Goal: Download file/media

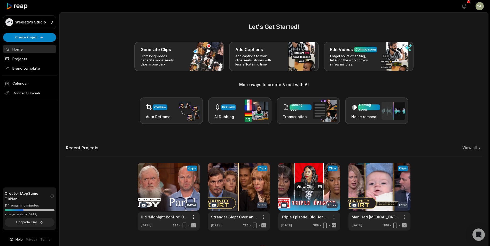
click at [317, 192] on link at bounding box center [309, 197] width 62 height 68
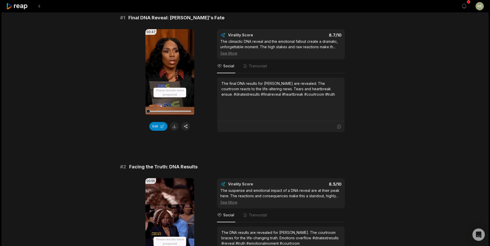
scroll to position [77, 0]
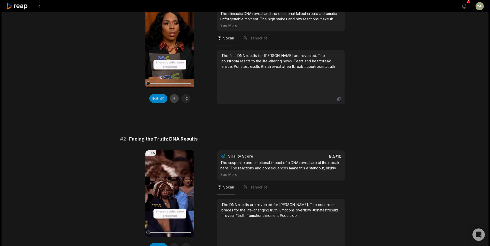
click at [174, 99] on button at bounding box center [174, 98] width 9 height 9
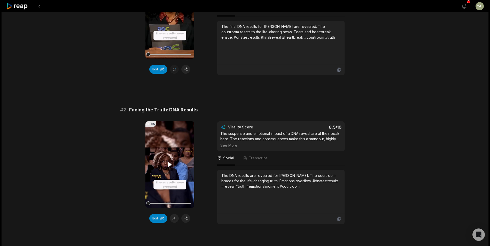
scroll to position [129, 0]
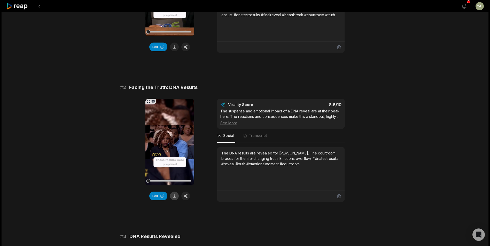
click at [174, 195] on button at bounding box center [174, 196] width 9 height 9
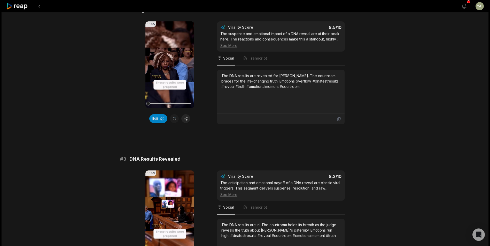
scroll to position [284, 0]
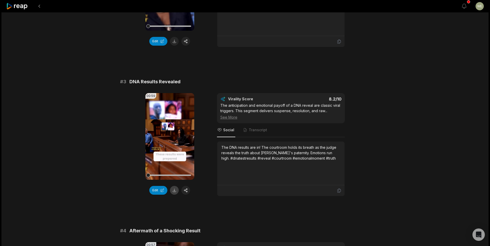
click at [174, 194] on button at bounding box center [174, 190] width 9 height 9
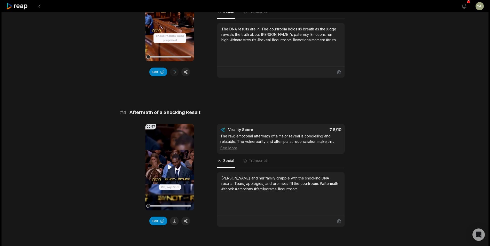
scroll to position [439, 0]
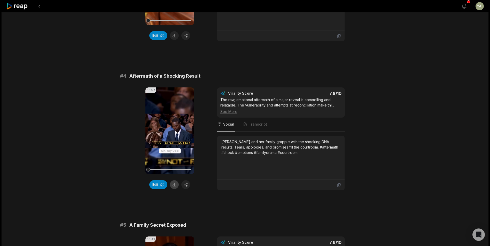
click at [175, 186] on button at bounding box center [174, 184] width 9 height 9
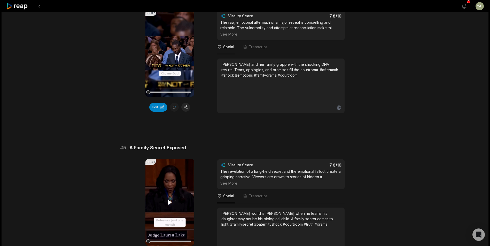
scroll to position [594, 0]
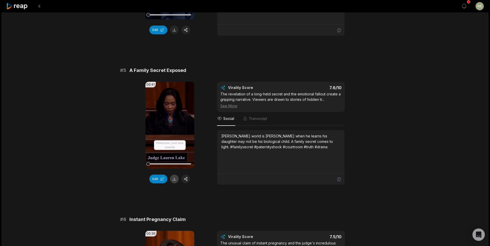
click at [175, 178] on button at bounding box center [174, 179] width 9 height 9
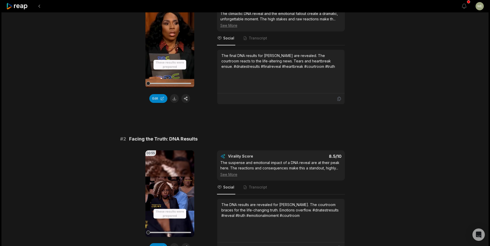
scroll to position [0, 0]
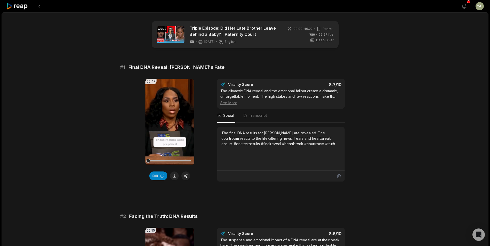
drag, startPoint x: 220, startPoint y: 132, endPoint x: 327, endPoint y: 144, distance: 107.5
click at [327, 144] on div "The final DNA results for [PERSON_NAME] are revealed. The courtroom reacts to t…" at bounding box center [280, 149] width 127 height 44
drag, startPoint x: 327, startPoint y: 144, endPoint x: 297, endPoint y: 139, distance: 30.8
drag, startPoint x: 202, startPoint y: 71, endPoint x: 206, endPoint y: 69, distance: 3.9
click at [202, 71] on div "# 1 Final DNA Reveal: [PERSON_NAME]'s Fate 00:47 Your browser does not support …" at bounding box center [245, 123] width 250 height 118
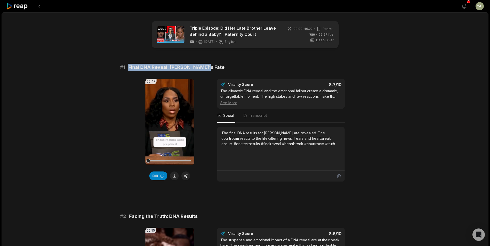
drag, startPoint x: 169, startPoint y: 65, endPoint x: 129, endPoint y: 65, distance: 40.3
click at [129, 65] on div "# 1 Final DNA Reveal: [PERSON_NAME]'s Fate" at bounding box center [245, 67] width 250 height 7
copy span "Final DNA Reveal: [PERSON_NAME]'s Fate"
click at [171, 123] on icon at bounding box center [169, 122] width 6 height 6
click at [157, 160] on div at bounding box center [169, 160] width 43 height 1
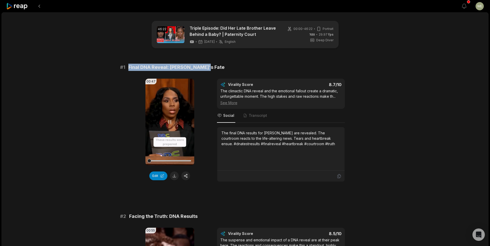
click at [163, 159] on div at bounding box center [169, 160] width 43 height 9
click at [170, 160] on div at bounding box center [169, 160] width 43 height 9
click at [174, 159] on div at bounding box center [169, 160] width 43 height 9
drag, startPoint x: 176, startPoint y: 163, endPoint x: 158, endPoint y: 163, distance: 17.8
click at [158, 163] on div at bounding box center [169, 160] width 43 height 9
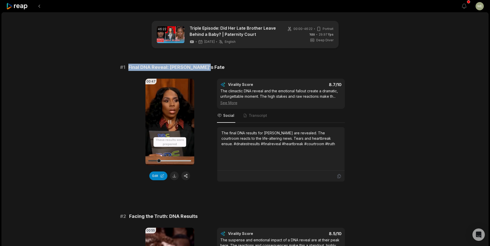
click at [174, 121] on video "Your browser does not support mp4 format." at bounding box center [169, 122] width 49 height 87
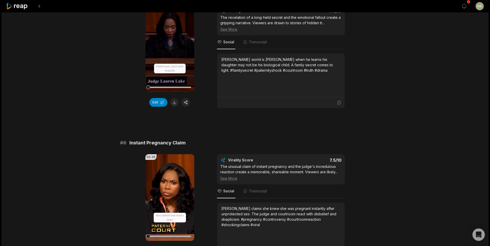
scroll to position [671, 0]
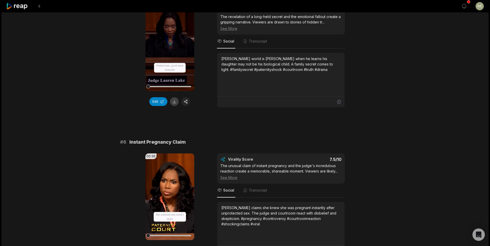
click at [174, 102] on button at bounding box center [174, 101] width 9 height 9
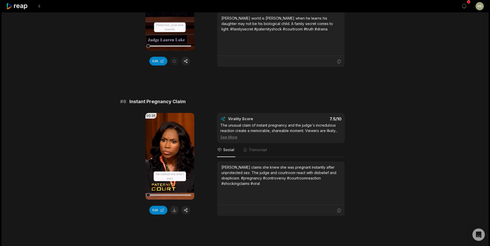
scroll to position [774, 0]
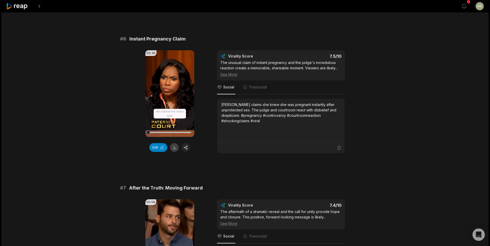
click at [174, 150] on button at bounding box center [174, 147] width 9 height 9
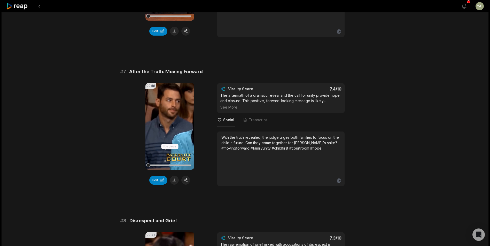
scroll to position [929, 0]
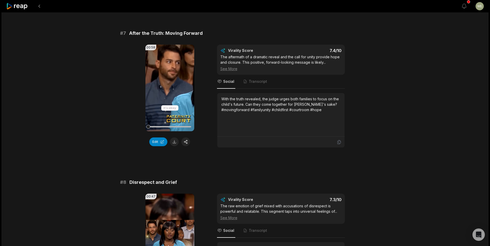
click at [175, 143] on button at bounding box center [174, 142] width 9 height 9
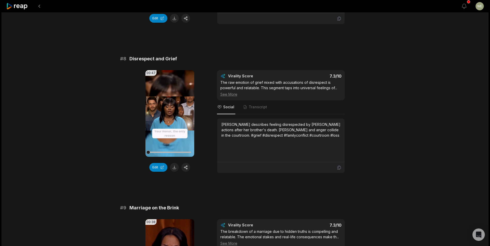
scroll to position [1110, 0]
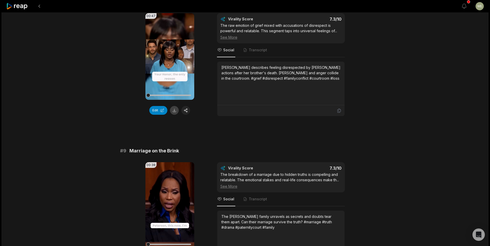
click at [174, 110] on button at bounding box center [174, 110] width 9 height 9
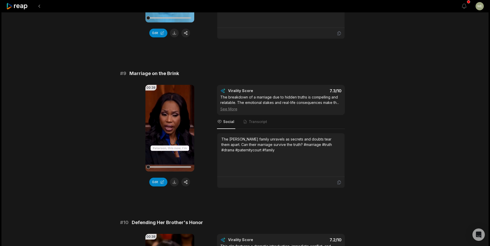
scroll to position [1239, 0]
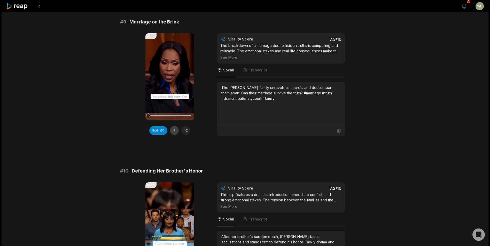
click at [176, 130] on button at bounding box center [174, 130] width 9 height 9
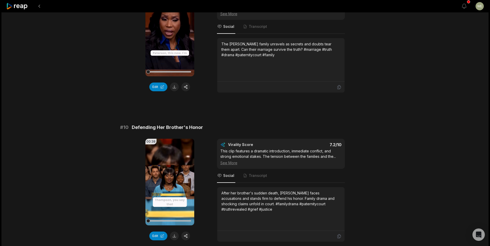
scroll to position [1330, 0]
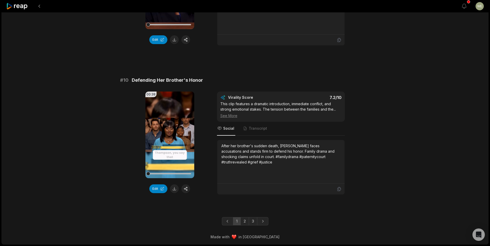
click at [174, 190] on button at bounding box center [174, 189] width 9 height 9
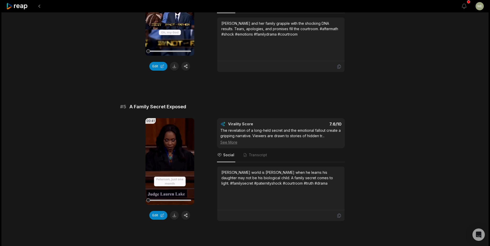
scroll to position [581, 0]
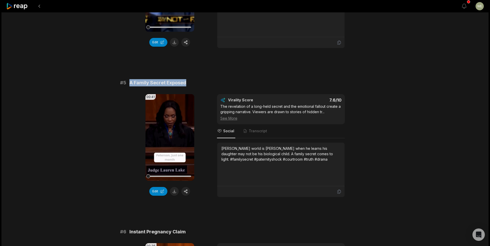
drag, startPoint x: 128, startPoint y: 84, endPoint x: 201, endPoint y: 80, distance: 73.6
click at [201, 80] on div "# 5 A Family Secret Exposed" at bounding box center [245, 82] width 250 height 7
drag, startPoint x: 201, startPoint y: 80, endPoint x: 176, endPoint y: 83, distance: 25.2
copy span "A Family Secret Exposed"
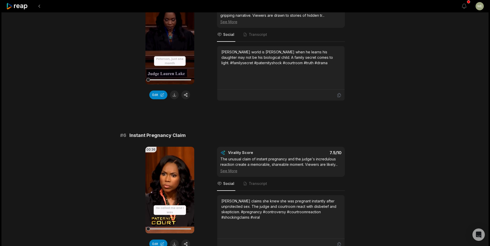
scroll to position [710, 0]
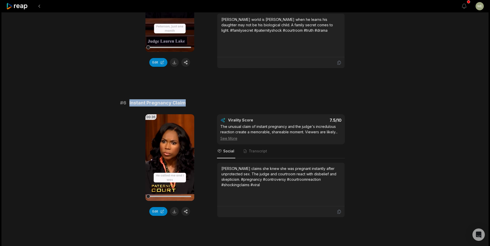
drag, startPoint x: 128, startPoint y: 104, endPoint x: 201, endPoint y: 103, distance: 73.3
click at [201, 103] on div "# 6 Instant Pregnancy Claim" at bounding box center [245, 102] width 250 height 7
drag, startPoint x: 201, startPoint y: 103, endPoint x: 179, endPoint y: 104, distance: 22.2
copy span "Instant Pregnancy Claim"
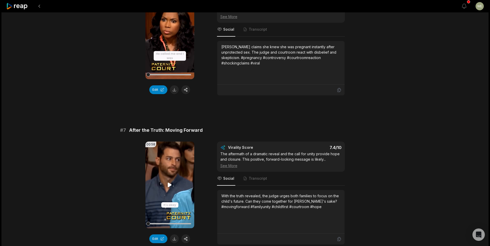
scroll to position [865, 0]
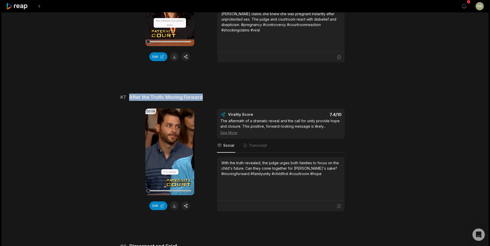
drag, startPoint x: 124, startPoint y: 96, endPoint x: 212, endPoint y: 97, distance: 88.0
click at [212, 97] on div "# 7 After the Truth: Moving Forward" at bounding box center [245, 97] width 250 height 7
drag, startPoint x: 212, startPoint y: 97, endPoint x: 172, endPoint y: 98, distance: 40.3
copy div "After the Truth: Moving Forward"
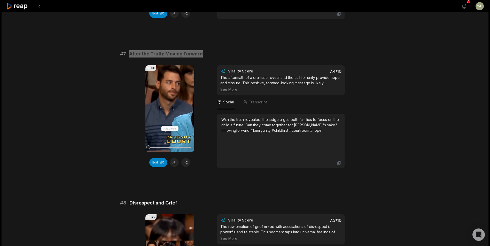
scroll to position [943, 0]
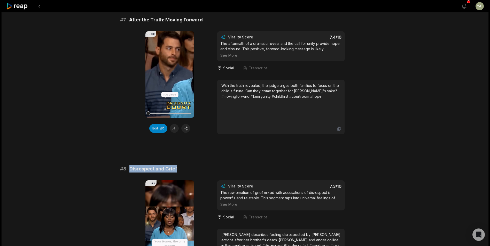
drag, startPoint x: 128, startPoint y: 168, endPoint x: 187, endPoint y: 166, distance: 58.6
click at [187, 166] on div "# 8 Disrespect and Grief" at bounding box center [245, 168] width 250 height 7
drag, startPoint x: 187, startPoint y: 166, endPoint x: 170, endPoint y: 170, distance: 17.7
copy span "Disrespect and Grief"
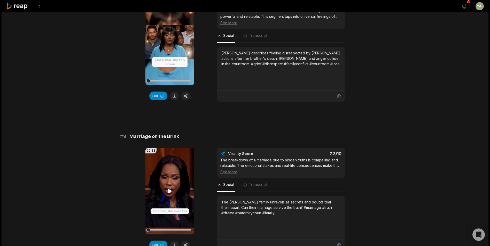
scroll to position [1175, 0]
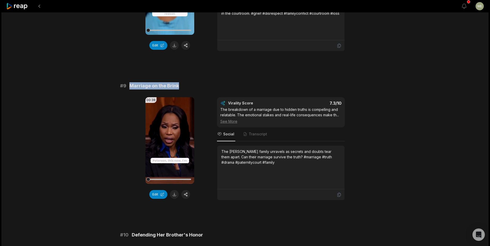
drag, startPoint x: 129, startPoint y: 85, endPoint x: 186, endPoint y: 82, distance: 57.1
drag, startPoint x: 186, startPoint y: 82, endPoint x: 171, endPoint y: 86, distance: 15.7
copy span "Marriage on the Brink"
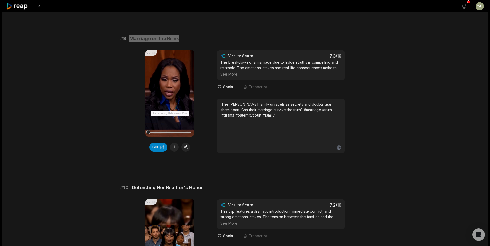
scroll to position [1278, 0]
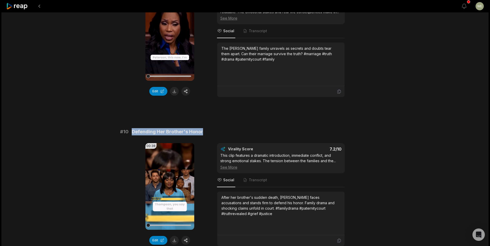
drag, startPoint x: 130, startPoint y: 132, endPoint x: 221, endPoint y: 131, distance: 91.4
click at [221, 131] on div "# 10 Defending Her Brother's Honor" at bounding box center [245, 131] width 250 height 7
copy span "Defending Her Brother's Honor"
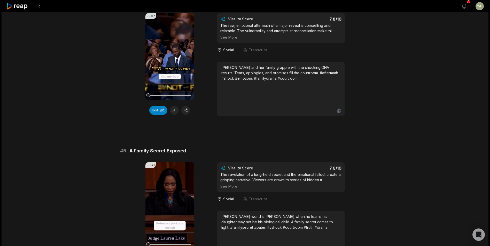
scroll to position [530, 0]
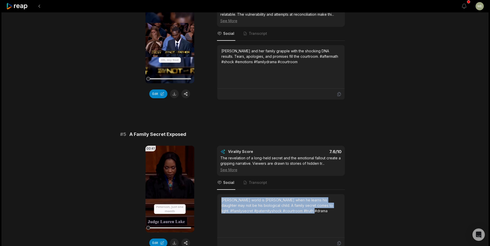
drag, startPoint x: 221, startPoint y: 200, endPoint x: 305, endPoint y: 209, distance: 84.1
click at [305, 209] on div "[PERSON_NAME] world is [PERSON_NAME] when he learns his daughter may not be his…" at bounding box center [280, 205] width 119 height 16
drag, startPoint x: 305, startPoint y: 209, endPoint x: 280, endPoint y: 208, distance: 25.0
copy div "[PERSON_NAME] world is [PERSON_NAME] when he learns his daughter may not be his…"
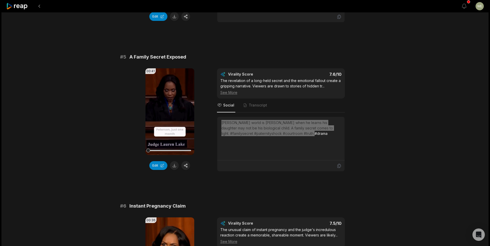
scroll to position [684, 0]
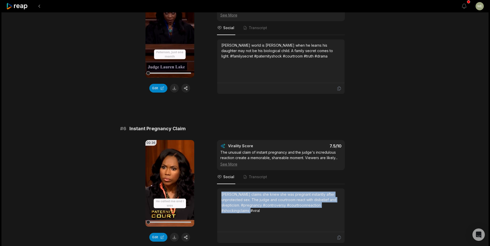
drag, startPoint x: 221, startPoint y: 194, endPoint x: 273, endPoint y: 213, distance: 54.8
click at [273, 213] on div "[PERSON_NAME] claims she knew she was pregnant instantly after unprotected sex.…" at bounding box center [280, 203] width 119 height 22
drag, startPoint x: 273, startPoint y: 213, endPoint x: 253, endPoint y: 205, distance: 21.5
copy div "[PERSON_NAME] claims she knew she was pregnant instantly after unprotected sex.…"
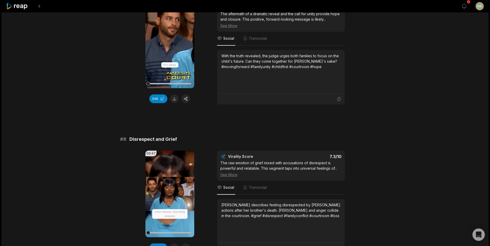
scroll to position [1020, 0]
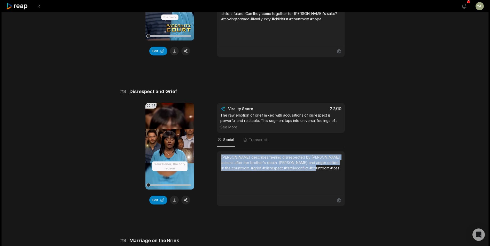
drag, startPoint x: 221, startPoint y: 158, endPoint x: 331, endPoint y: 169, distance: 109.7
click at [331, 169] on div "[PERSON_NAME] describes feeling disrespected by [PERSON_NAME] actions after her…" at bounding box center [280, 163] width 119 height 16
drag, startPoint x: 331, startPoint y: 169, endPoint x: 290, endPoint y: 155, distance: 43.3
copy div "[PERSON_NAME] describes feeling disrespected by [PERSON_NAME] actions after her…"
